Goal: Task Accomplishment & Management: Complete application form

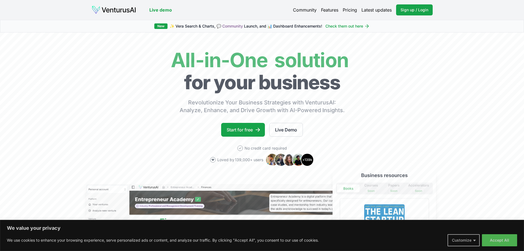
click at [475, 243] on button "Customize" at bounding box center [464, 240] width 32 height 12
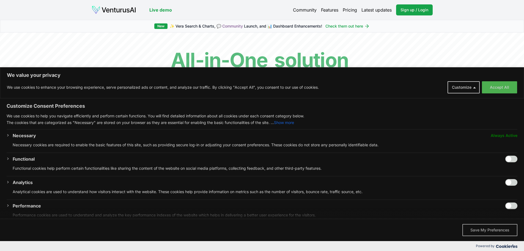
click at [481, 228] on button "Save My Preferences" at bounding box center [490, 230] width 55 height 12
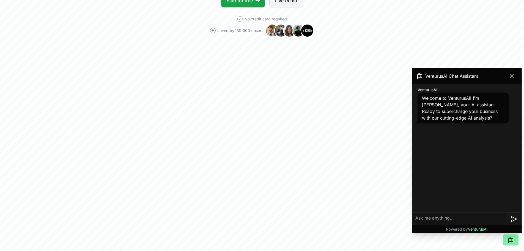
scroll to position [138, 0]
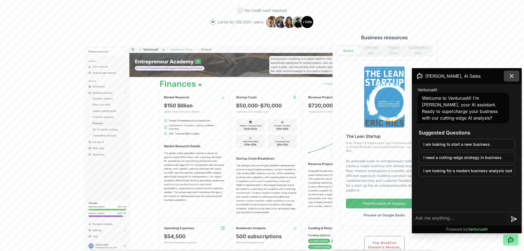
click at [512, 77] on icon at bounding box center [511, 75] width 3 height 3
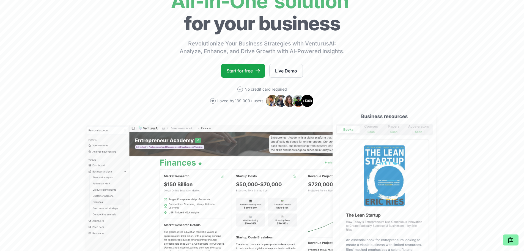
scroll to position [0, 0]
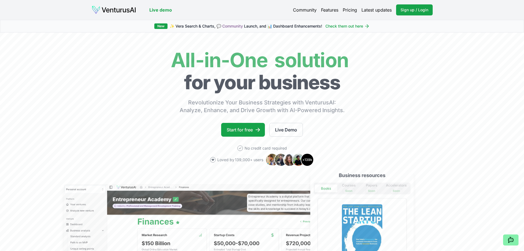
click at [349, 12] on link "Pricing" at bounding box center [350, 10] width 14 height 7
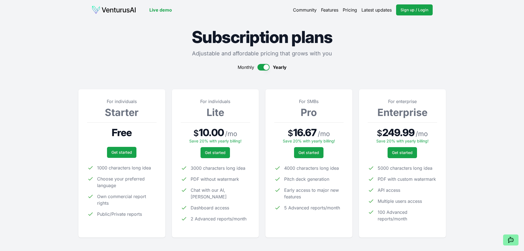
click at [262, 67] on button "button" at bounding box center [264, 67] width 12 height 7
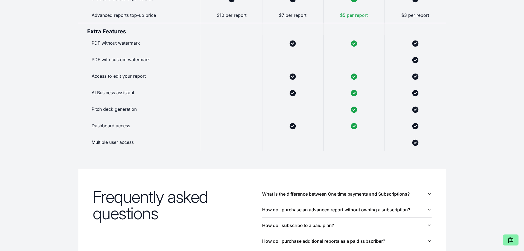
scroll to position [495, 0]
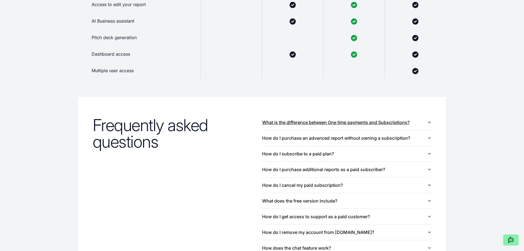
click at [429, 122] on icon "button" at bounding box center [429, 122] width 4 height 4
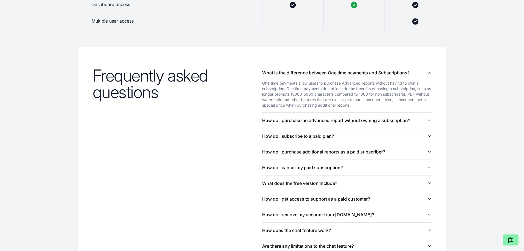
scroll to position [550, 0]
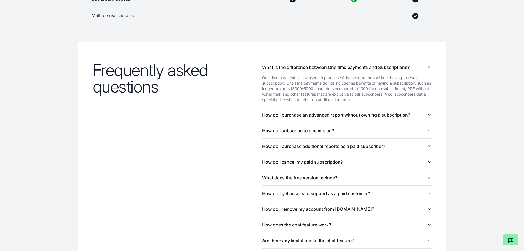
click at [428, 115] on icon "button" at bounding box center [429, 115] width 4 height 4
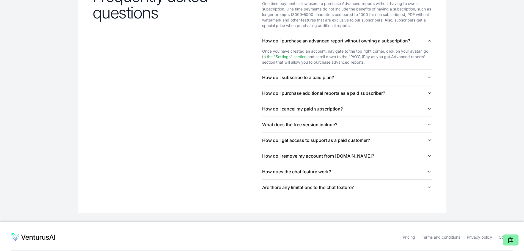
scroll to position [650, 0]
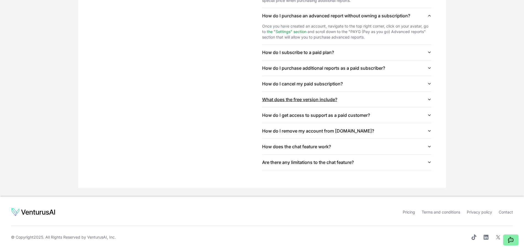
click at [430, 99] on icon "button" at bounding box center [429, 99] width 4 height 4
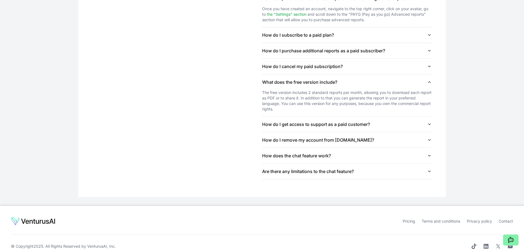
scroll to position [676, 0]
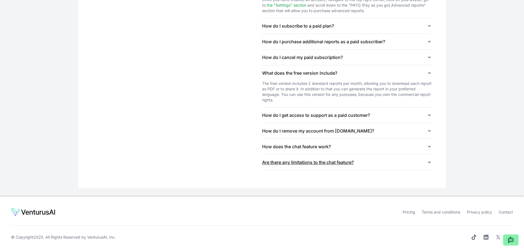
click at [430, 162] on icon "button" at bounding box center [430, 162] width 2 height 1
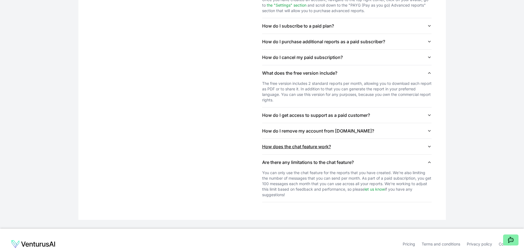
click at [429, 147] on icon "button" at bounding box center [429, 146] width 4 height 4
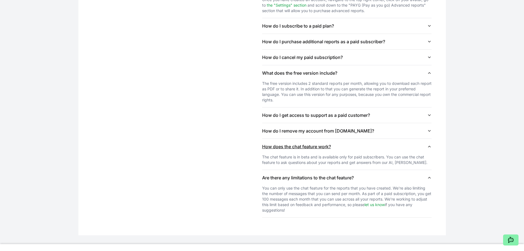
click at [430, 145] on icon "button" at bounding box center [429, 146] width 4 height 4
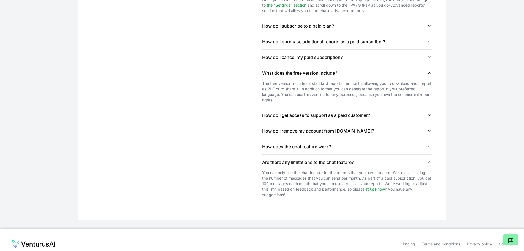
click at [430, 161] on icon "button" at bounding box center [429, 162] width 4 height 4
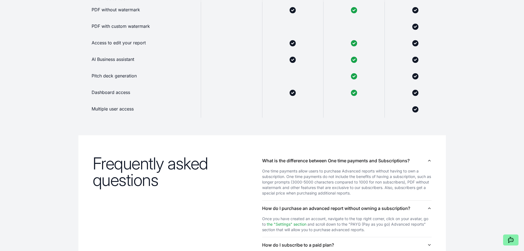
scroll to position [0, 0]
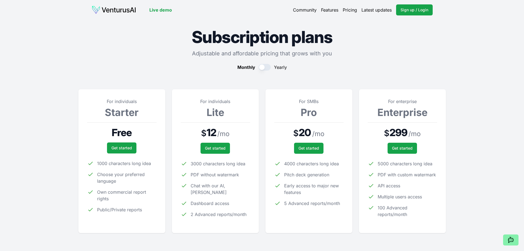
click at [159, 10] on link "Live demo" at bounding box center [160, 10] width 23 height 7
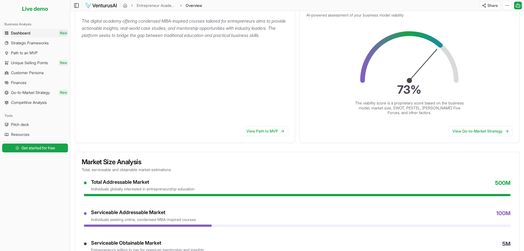
scroll to position [138, 0]
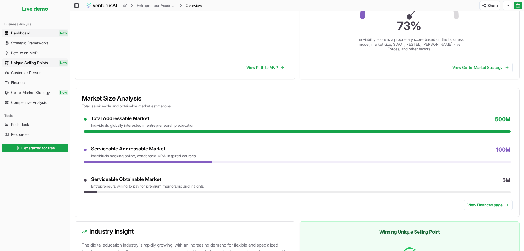
click at [34, 63] on span "Unique Selling Points" at bounding box center [29, 63] width 37 height 6
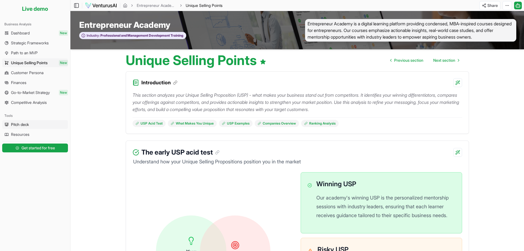
click at [18, 122] on span "Pitch deck" at bounding box center [20, 125] width 18 height 6
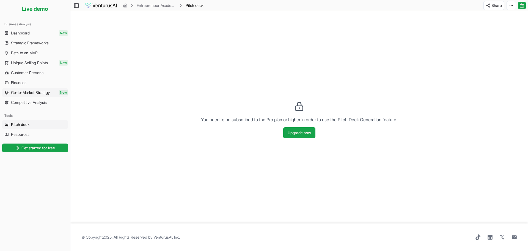
click at [24, 92] on span "Go-to-Market Strategy" at bounding box center [30, 93] width 39 height 6
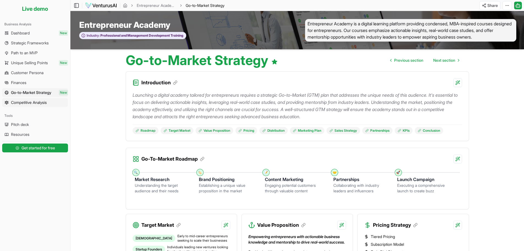
click at [28, 99] on link "Competitive Analysis" at bounding box center [35, 102] width 66 height 9
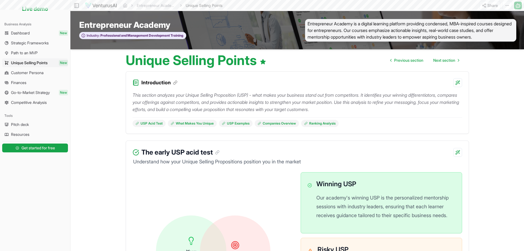
scroll to position [138, 0]
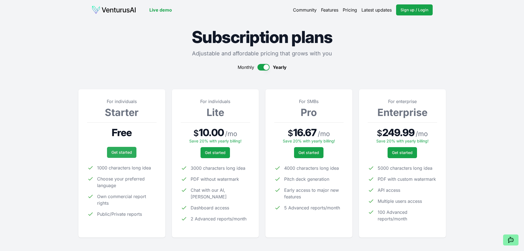
click at [117, 150] on link "Get started" at bounding box center [121, 152] width 29 height 11
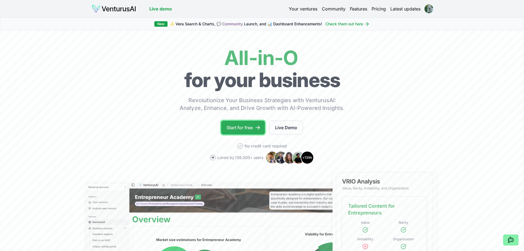
click at [234, 124] on link "Start for free" at bounding box center [243, 128] width 44 height 14
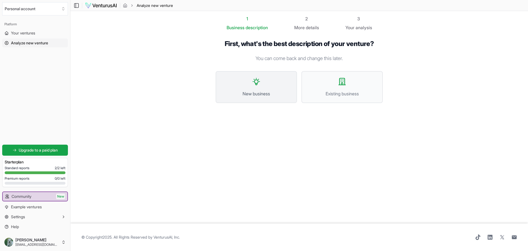
click at [244, 94] on span "New business" at bounding box center [256, 93] width 69 height 7
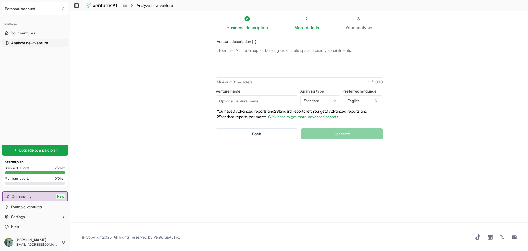
click at [337, 101] on html "We value your privacy We use cookies to enhance your browsing experience, serve…" at bounding box center [264, 125] width 528 height 251
click at [456, 94] on section "Business description 2 More details 3 Your analysis Venture description (*) Min…" at bounding box center [299, 117] width 458 height 212
click at [321, 100] on html "We value your privacy We use cookies to enhance your browsing experience, serve…" at bounding box center [264, 125] width 528 height 251
select select "standard"
click at [182, 122] on section "Business description 2 More details 3 Your analysis Venture description (*) Min…" at bounding box center [299, 117] width 458 height 212
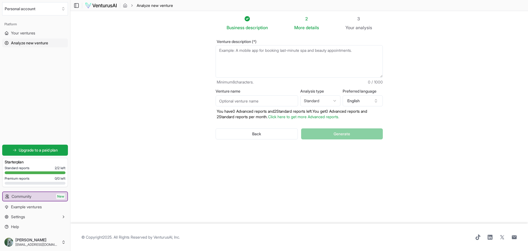
drag, startPoint x: 304, startPoint y: 118, endPoint x: 267, endPoint y: 160, distance: 56.4
click at [263, 175] on div "Business description 2 More details 3 Your analysis Venture description (*) Min…" at bounding box center [299, 114] width 185 height 198
click at [290, 117] on link "Click here to get more Advanced reports." at bounding box center [303, 116] width 71 height 5
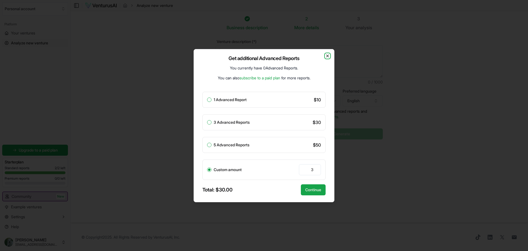
click at [328, 54] on icon "button" at bounding box center [328, 56] width 4 height 4
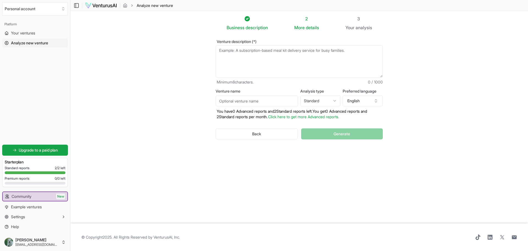
click at [195, 112] on section "Business description 2 More details 3 Your analysis Venture description (*) Min…" at bounding box center [299, 117] width 458 height 212
click at [223, 99] on input "Venture name" at bounding box center [257, 100] width 83 height 11
type input "Luxora"
click at [202, 101] on section "Business description 2 More details 3 Your analysis Venture description (*) Min…" at bounding box center [299, 117] width 458 height 212
paste textarea "Luxora™ is a B2B2C SaaS platform delivering unfakeable Digital Product Passport…"
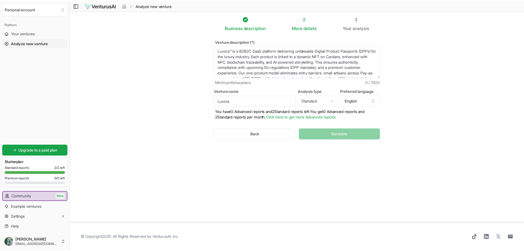
scroll to position [36, 0]
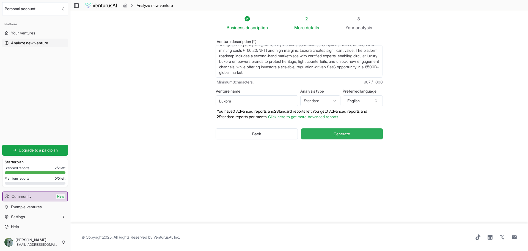
type textarea "Luxora™ is a B2B2C SaaS platform delivering unfakeable Digital Product Passport…"
click at [345, 133] on span "Generate" at bounding box center [342, 134] width 17 height 6
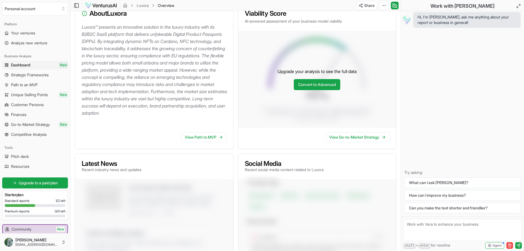
scroll to position [79, 0]
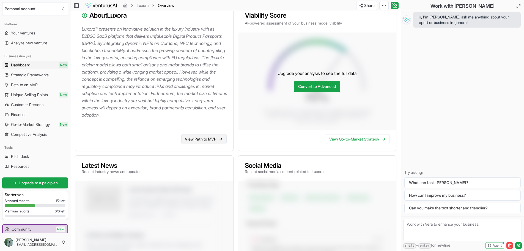
click at [198, 142] on link "View Path to MVP" at bounding box center [203, 139] width 45 height 10
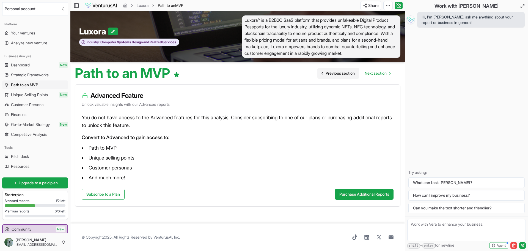
click at [323, 73] on link "Previous section" at bounding box center [339, 73] width 42 height 11
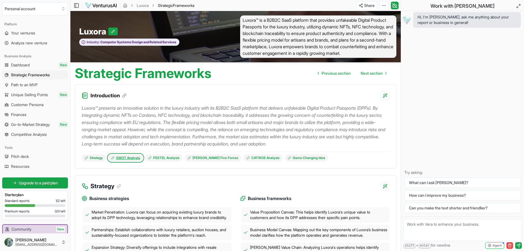
click at [124, 155] on link "SWOT Analysis" at bounding box center [125, 157] width 35 height 7
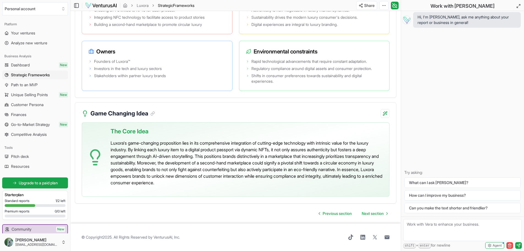
scroll to position [1143, 0]
click at [377, 213] on span "Next section" at bounding box center [373, 214] width 22 height 6
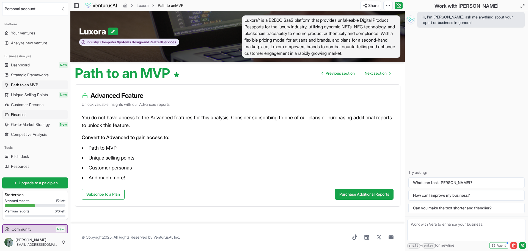
click at [19, 114] on span "Finances" at bounding box center [18, 115] width 15 height 6
click at [24, 94] on span "Unique Selling Points" at bounding box center [29, 95] width 37 height 6
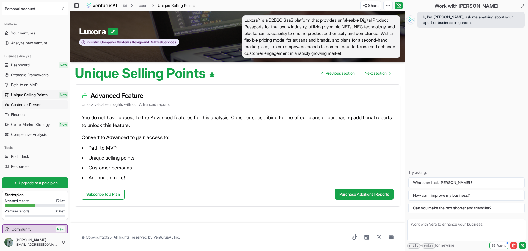
click at [22, 105] on span "Customer Persona" at bounding box center [27, 105] width 32 height 6
click at [17, 115] on span "Finances" at bounding box center [18, 115] width 15 height 6
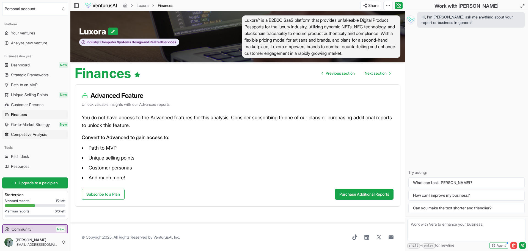
click at [20, 133] on span "Competitive Analysis" at bounding box center [29, 135] width 36 height 6
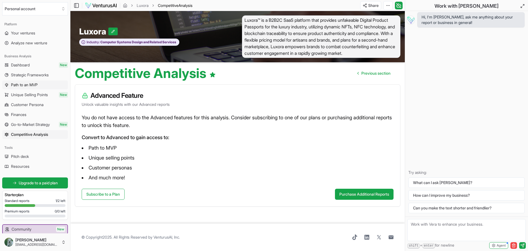
click at [22, 83] on span "Path to an MVP" at bounding box center [24, 85] width 27 height 6
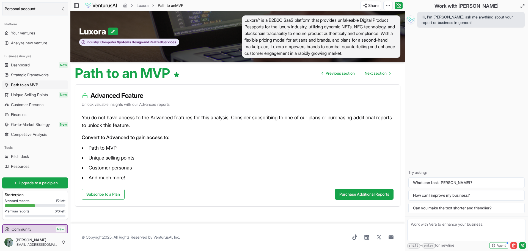
click at [26, 8] on button "Personal account" at bounding box center [35, 8] width 66 height 13
click at [13, 29] on div "Knall Daniel" at bounding box center [35, 30] width 63 height 9
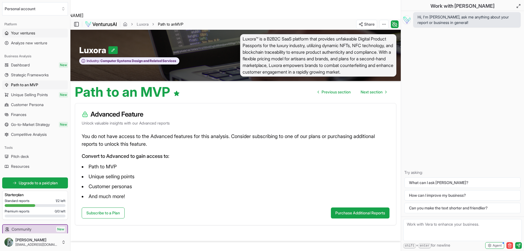
click at [24, 33] on span "Your ventures" at bounding box center [23, 33] width 24 height 6
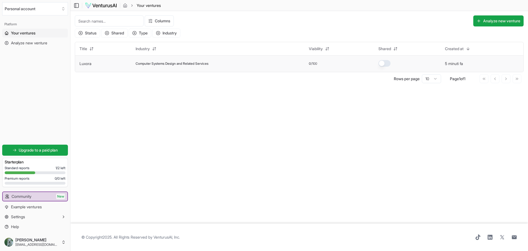
click at [87, 64] on link "Luxora" at bounding box center [86, 63] width 12 height 5
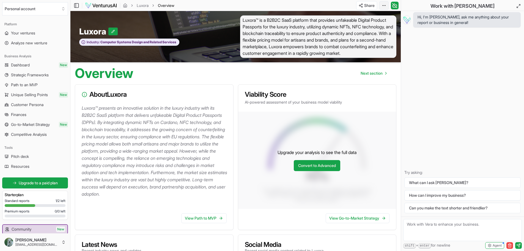
click at [382, 4] on html "We value your privacy We use cookies to enhance your browsing experience, serve…" at bounding box center [262, 125] width 524 height 251
click at [202, 72] on html "We value your privacy We use cookies to enhance your browsing experience, serve…" at bounding box center [262, 125] width 524 height 251
click at [373, 75] on span "Next section" at bounding box center [372, 73] width 22 height 6
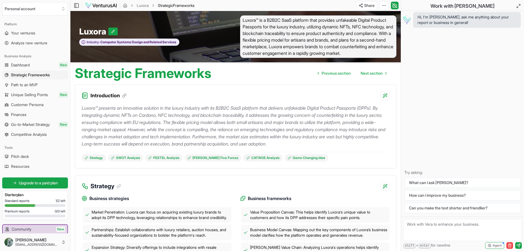
click at [373, 75] on span "Next section" at bounding box center [372, 73] width 22 height 6
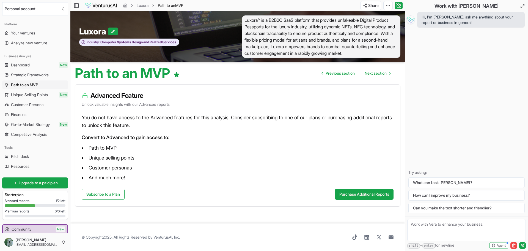
click at [373, 75] on span "Next section" at bounding box center [376, 73] width 22 height 6
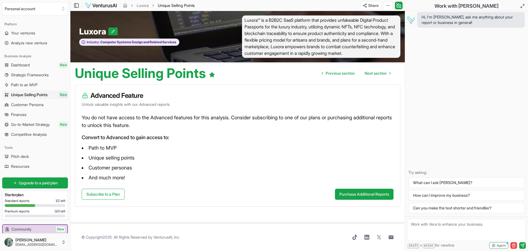
click at [373, 75] on span "Next section" at bounding box center [376, 73] width 22 height 6
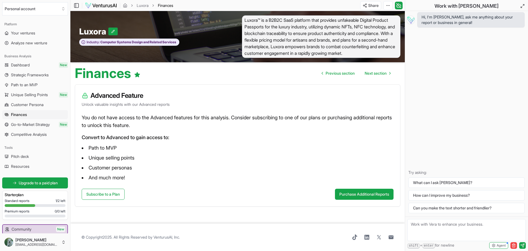
click at [373, 75] on span "Next section" at bounding box center [376, 73] width 22 height 6
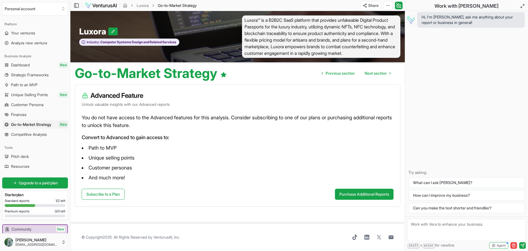
click at [373, 75] on span "Next section" at bounding box center [376, 73] width 22 height 6
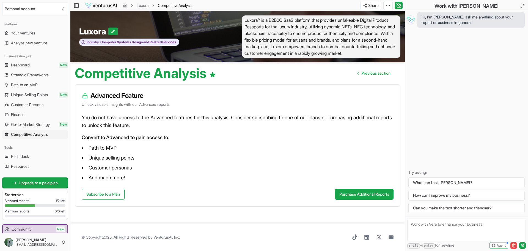
click at [373, 75] on span "Previous section" at bounding box center [376, 73] width 29 height 6
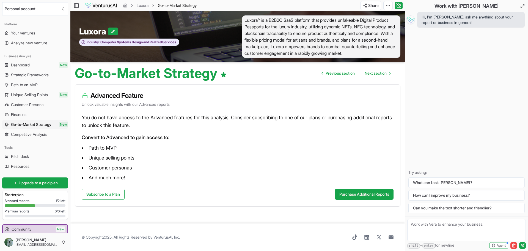
click at [373, 75] on span "Next section" at bounding box center [376, 73] width 22 height 6
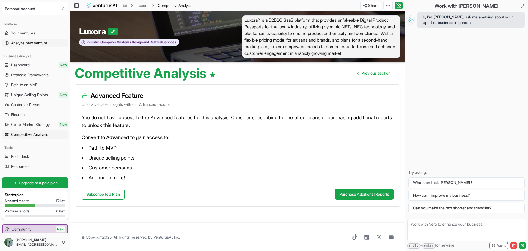
click at [7, 42] on icon at bounding box center [6, 43] width 4 height 4
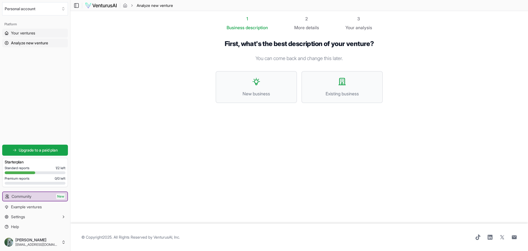
click at [23, 33] on span "Your ventures" at bounding box center [23, 33] width 24 height 6
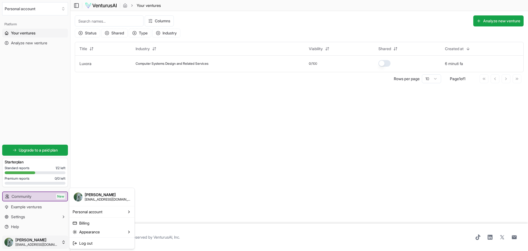
click at [39, 244] on html "We value your privacy We use cookies to enhance your browsing experience, serve…" at bounding box center [264, 125] width 528 height 251
click at [102, 211] on span "Personal account" at bounding box center [88, 212] width 30 height 6
click at [236, 162] on html "We value your privacy We use cookies to enhance your browsing experience, serve…" at bounding box center [264, 125] width 528 height 251
click at [106, 64] on td "Luxora" at bounding box center [103, 63] width 56 height 17
drag, startPoint x: 495, startPoint y: 63, endPoint x: 320, endPoint y: 118, distance: 183.6
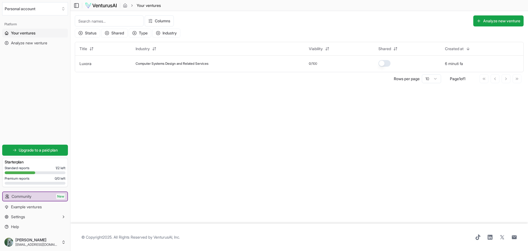
click at [320, 118] on main "Toggle Sidebar Your ventures Your ventures Columns Analyze new venture Status S…" at bounding box center [299, 125] width 458 height 251
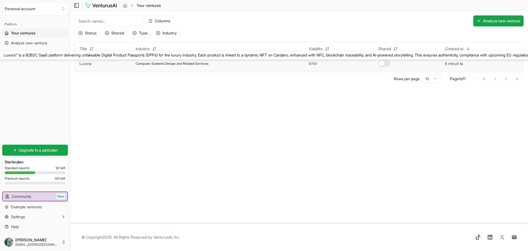
click at [83, 64] on link "Luxora" at bounding box center [86, 63] width 12 height 5
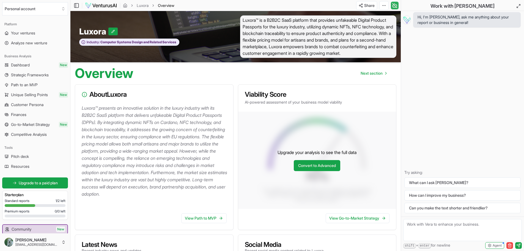
click at [394, 6] on icon at bounding box center [395, 5] width 6 height 7
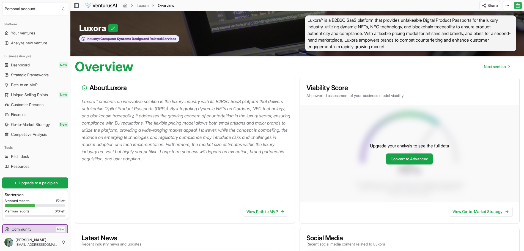
click at [518, 5] on icon at bounding box center [519, 5] width 6 height 7
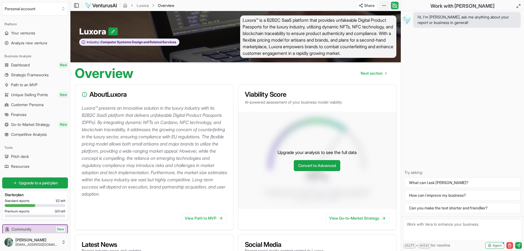
click at [383, 6] on html "We value your privacy We use cookies to enhance your browsing experience, serve…" at bounding box center [262, 125] width 524 height 251
click at [438, 72] on html "We value your privacy We use cookies to enhance your browsing experience, serve…" at bounding box center [262, 125] width 524 height 251
click at [511, 246] on icon "button" at bounding box center [510, 245] width 4 height 4
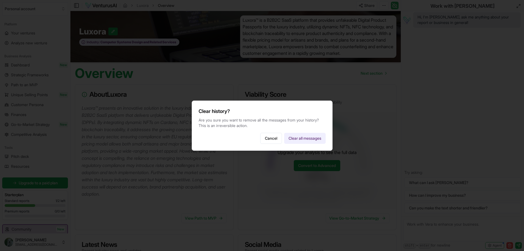
click at [304, 139] on button "Clear all messages" at bounding box center [305, 138] width 42 height 11
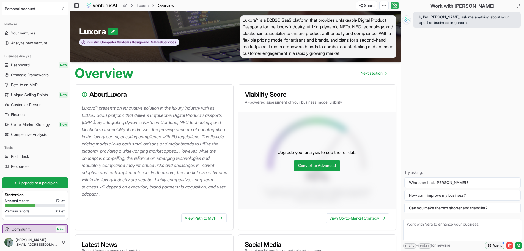
click at [498, 243] on span "Agent" at bounding box center [497, 245] width 9 height 4
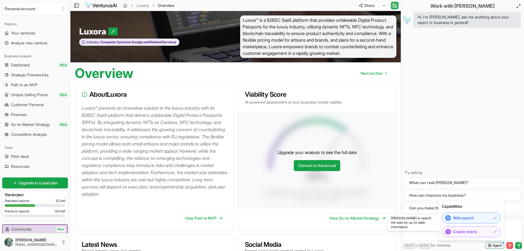
click at [497, 246] on span "Agent" at bounding box center [497, 245] width 9 height 4
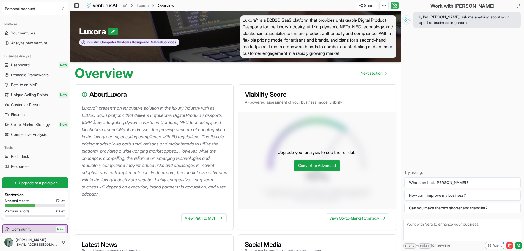
click at [452, 113] on div "Hi, I'm Vera, ask me anything about your report or business in general! Try ask…" at bounding box center [462, 113] width 123 height 205
click at [124, 6] on icon "breadcrumb" at bounding box center [125, 5] width 4 height 4
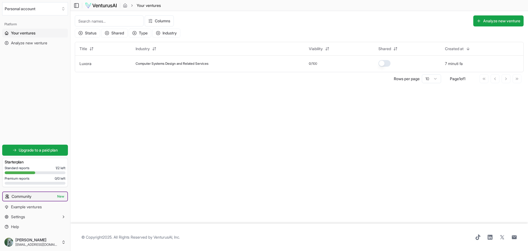
click at [36, 193] on link "Community New" at bounding box center [35, 196] width 65 height 9
click at [94, 4] on img at bounding box center [101, 5] width 32 height 7
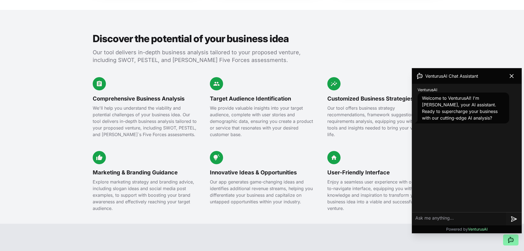
scroll to position [1283, 0]
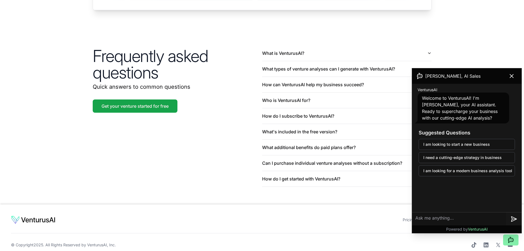
click at [513, 75] on icon at bounding box center [512, 76] width 7 height 7
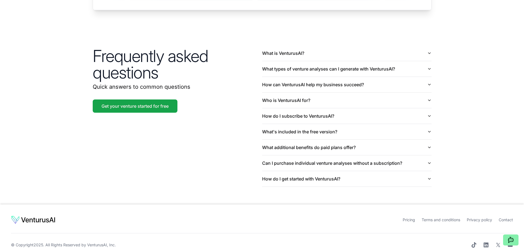
click at [477, 217] on link "Privacy policy" at bounding box center [479, 219] width 25 height 5
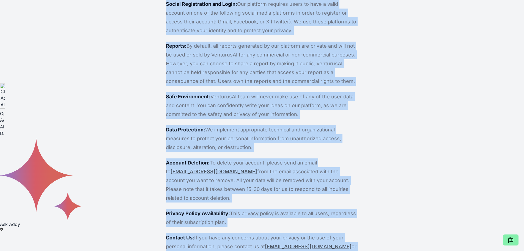
scroll to position [266, 0]
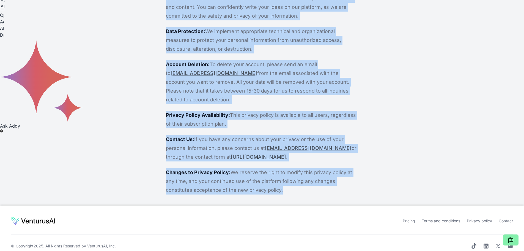
drag, startPoint x: 230, startPoint y: 26, endPoint x: 343, endPoint y: 185, distance: 195.5
copy div "Privacy Policy VenturusAI is committed to protecting the privacy of its users. …"
click at [432, 218] on link "Terms and conditions" at bounding box center [441, 220] width 39 height 5
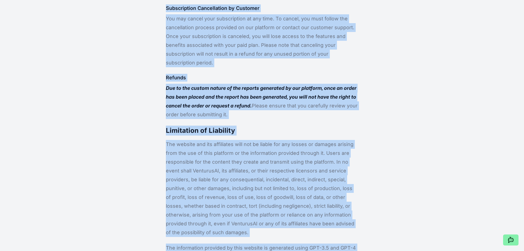
scroll to position [825, 0]
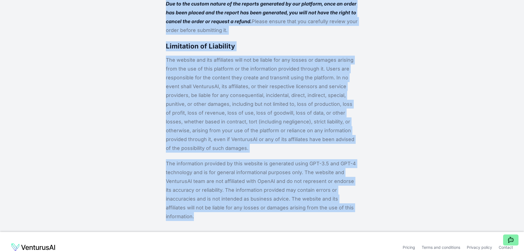
drag, startPoint x: 211, startPoint y: 27, endPoint x: 348, endPoint y: 189, distance: 212.5
copy div "Terms and Conditions Platform Registration and Usage To access and use this pla…"
drag, startPoint x: 142, startPoint y: 43, endPoint x: 142, endPoint y: 40, distance: 3.0
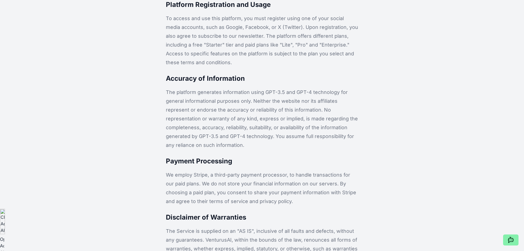
scroll to position [0, 0]
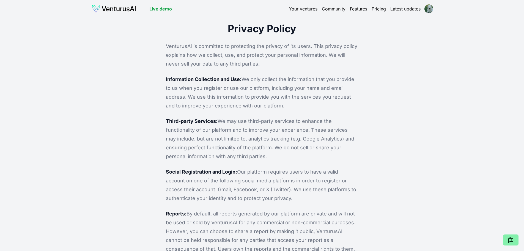
scroll to position [266, 0]
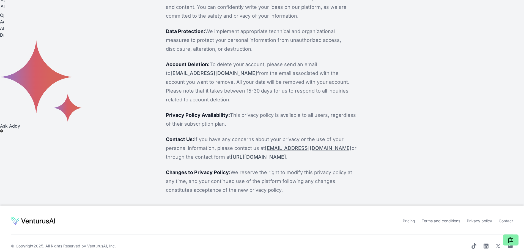
click at [193, 72] on link "support@venturusai.com" at bounding box center [214, 73] width 87 height 6
click at [450, 218] on link "Terms and conditions" at bounding box center [441, 220] width 39 height 5
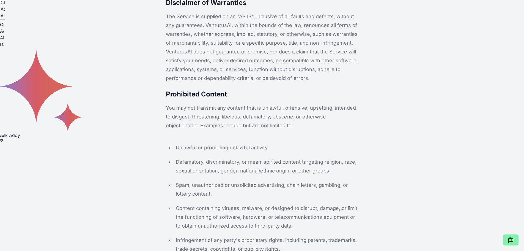
scroll to position [825, 0]
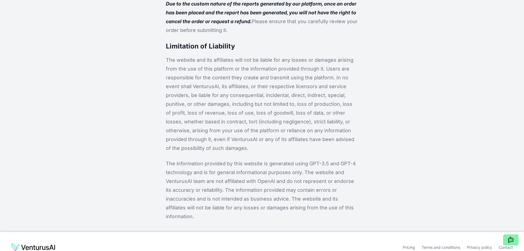
click at [481, 245] on link "Privacy policy" at bounding box center [479, 247] width 25 height 5
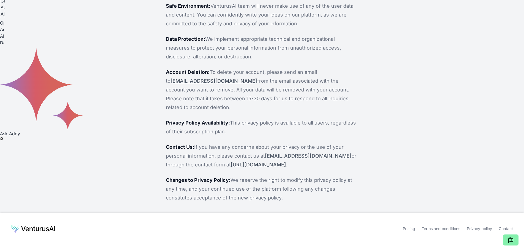
scroll to position [266, 0]
